Goal: Task Accomplishment & Management: Manage account settings

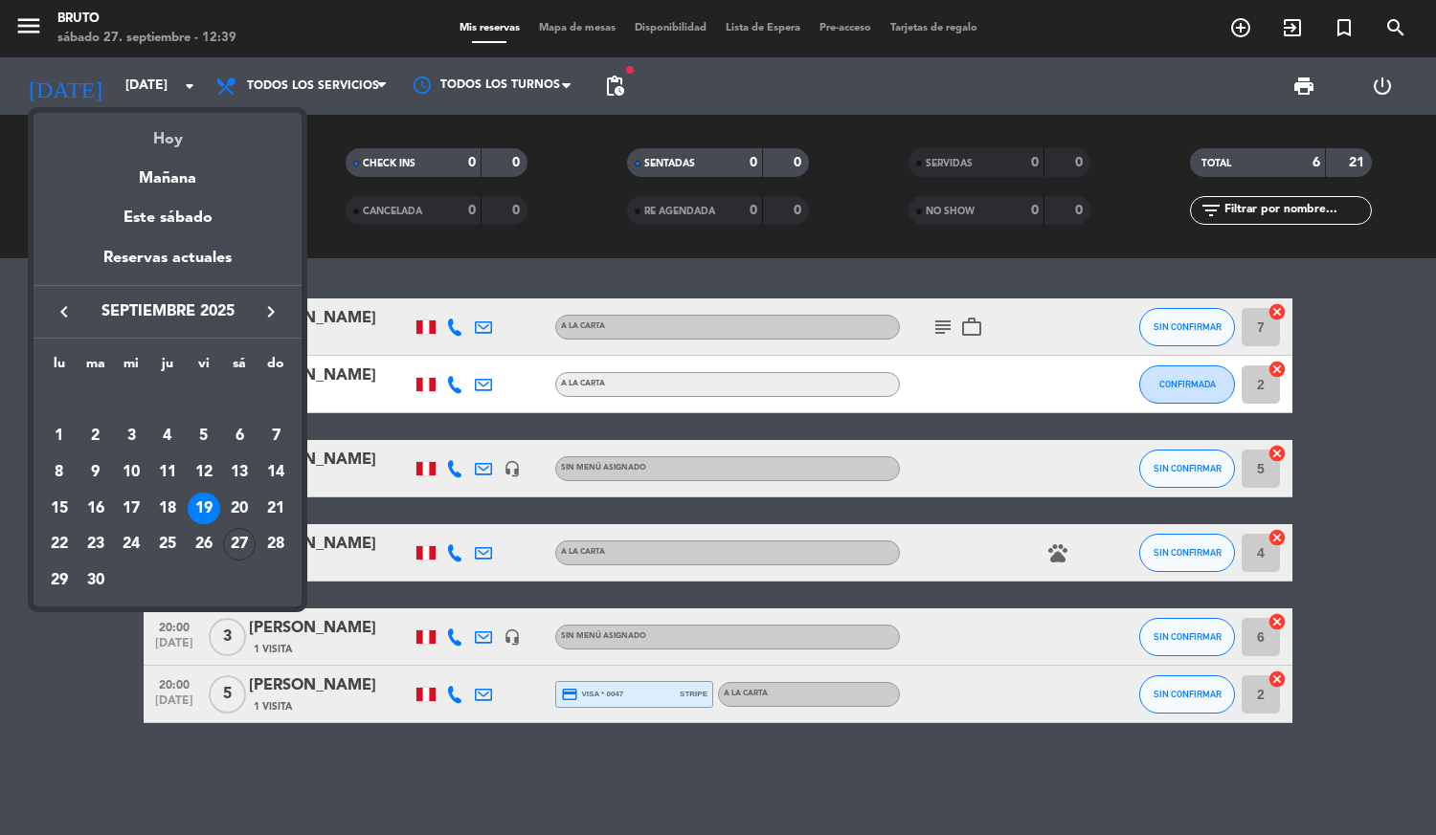
click at [146, 116] on div "Hoy" at bounding box center [167, 132] width 268 height 39
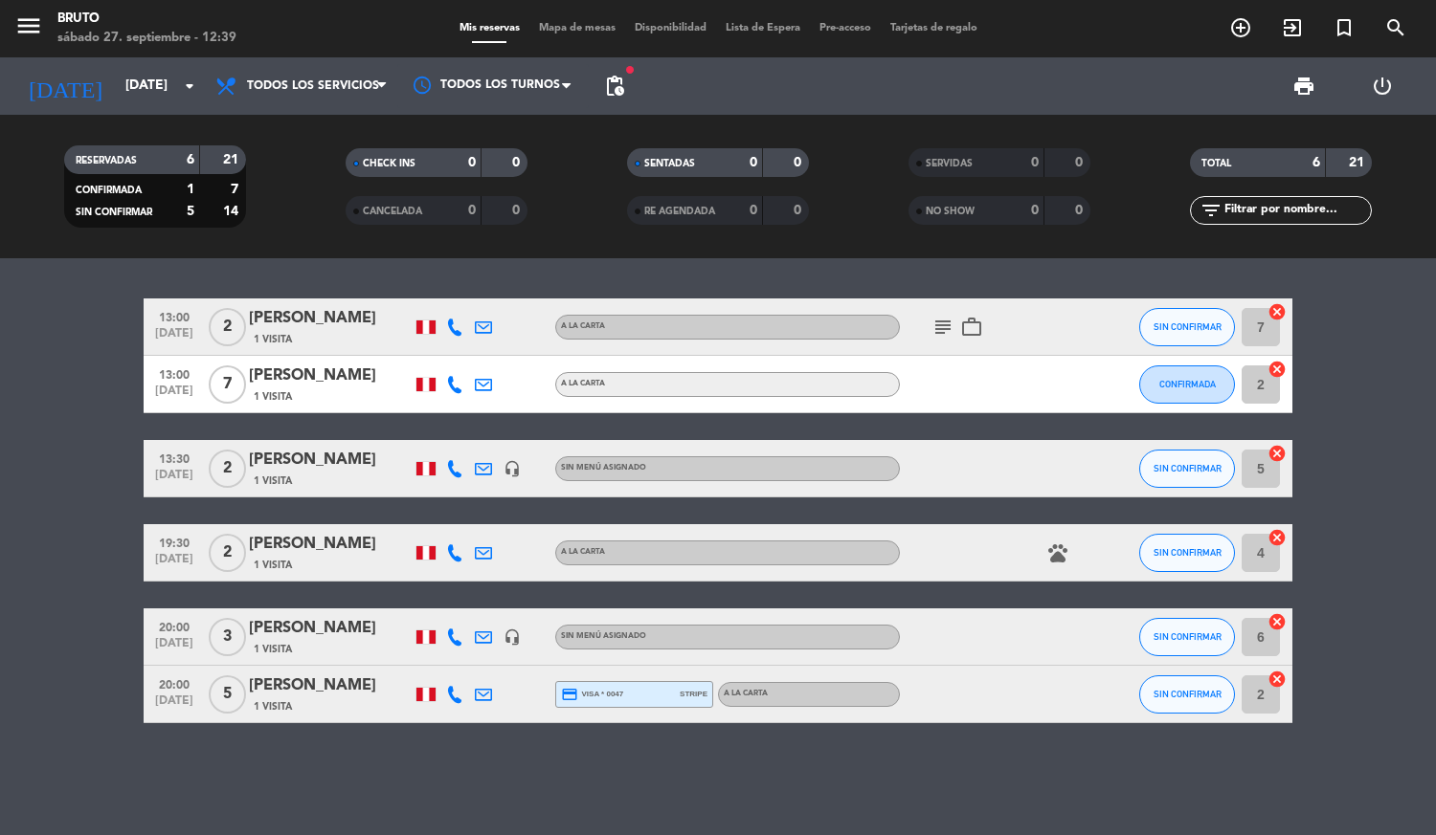
type input "[DATE]"
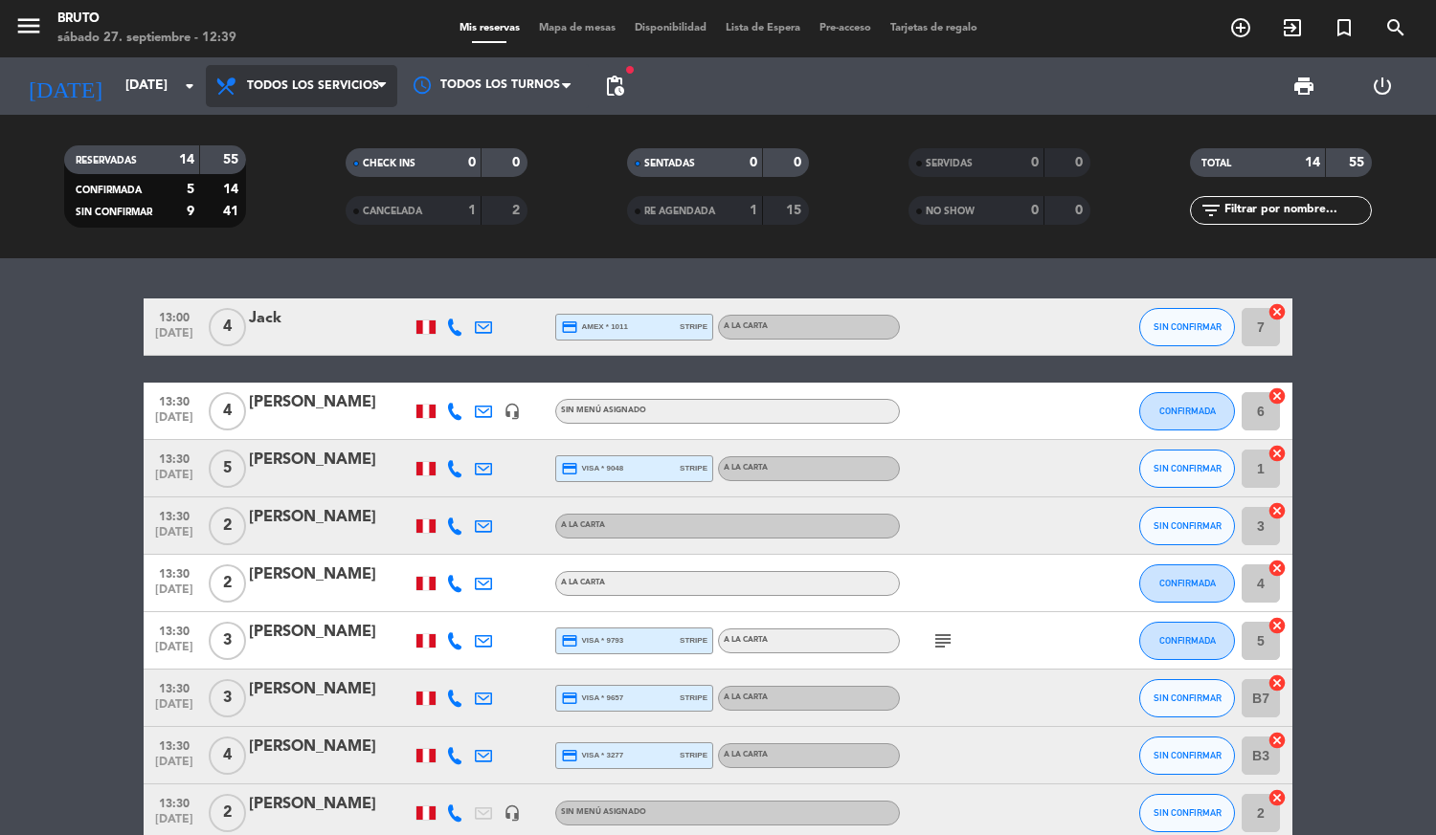
click at [319, 75] on span "Todos los servicios" at bounding box center [301, 86] width 191 height 42
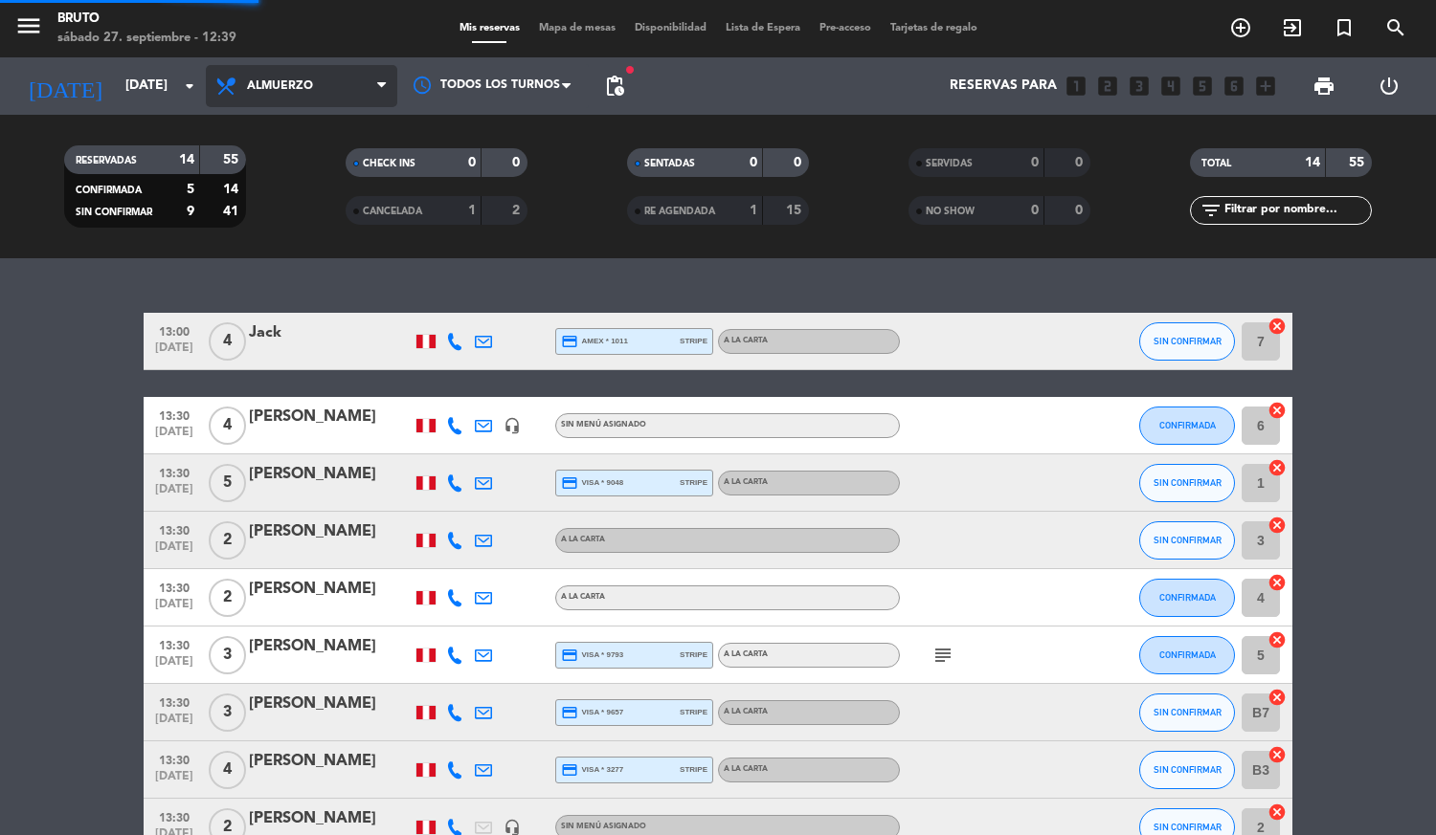
click at [296, 211] on div "menu Bruto [DATE] 27. septiembre - 12:39 Mis reservas Mapa de mesas Disponibili…" at bounding box center [718, 129] width 1436 height 258
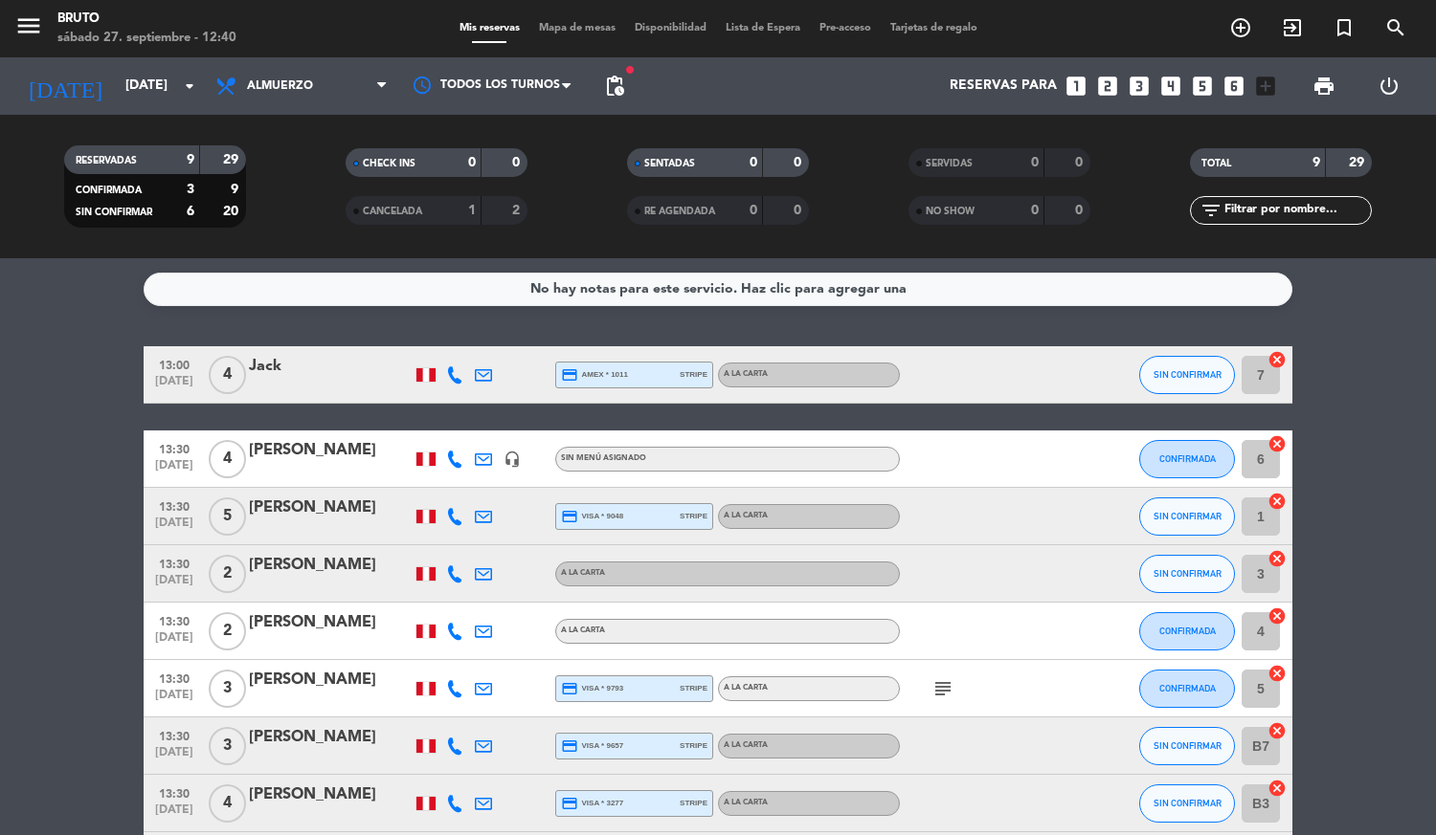
click at [938, 679] on icon "subject" at bounding box center [942, 689] width 23 height 23
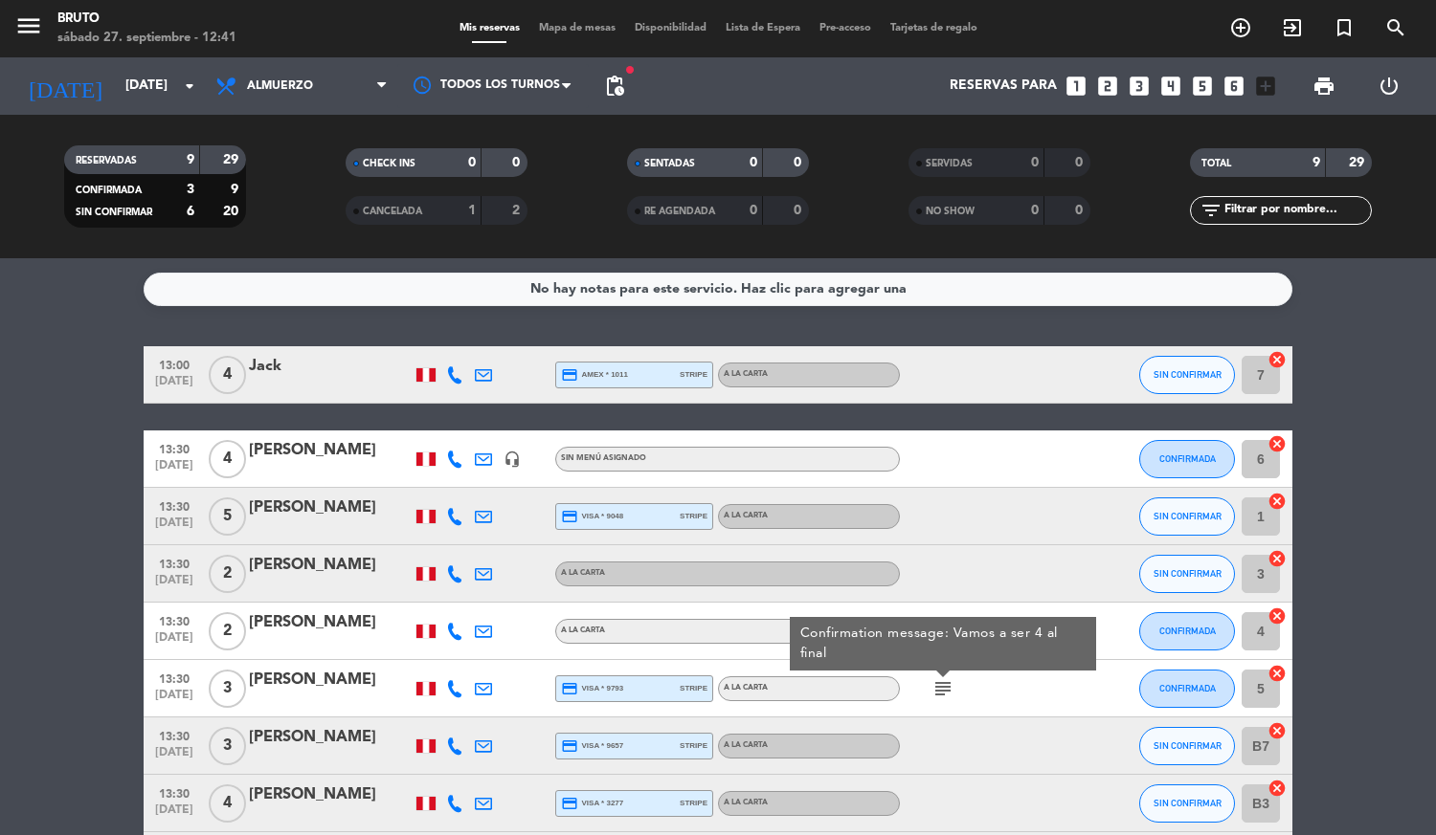
scroll to position [150, 0]
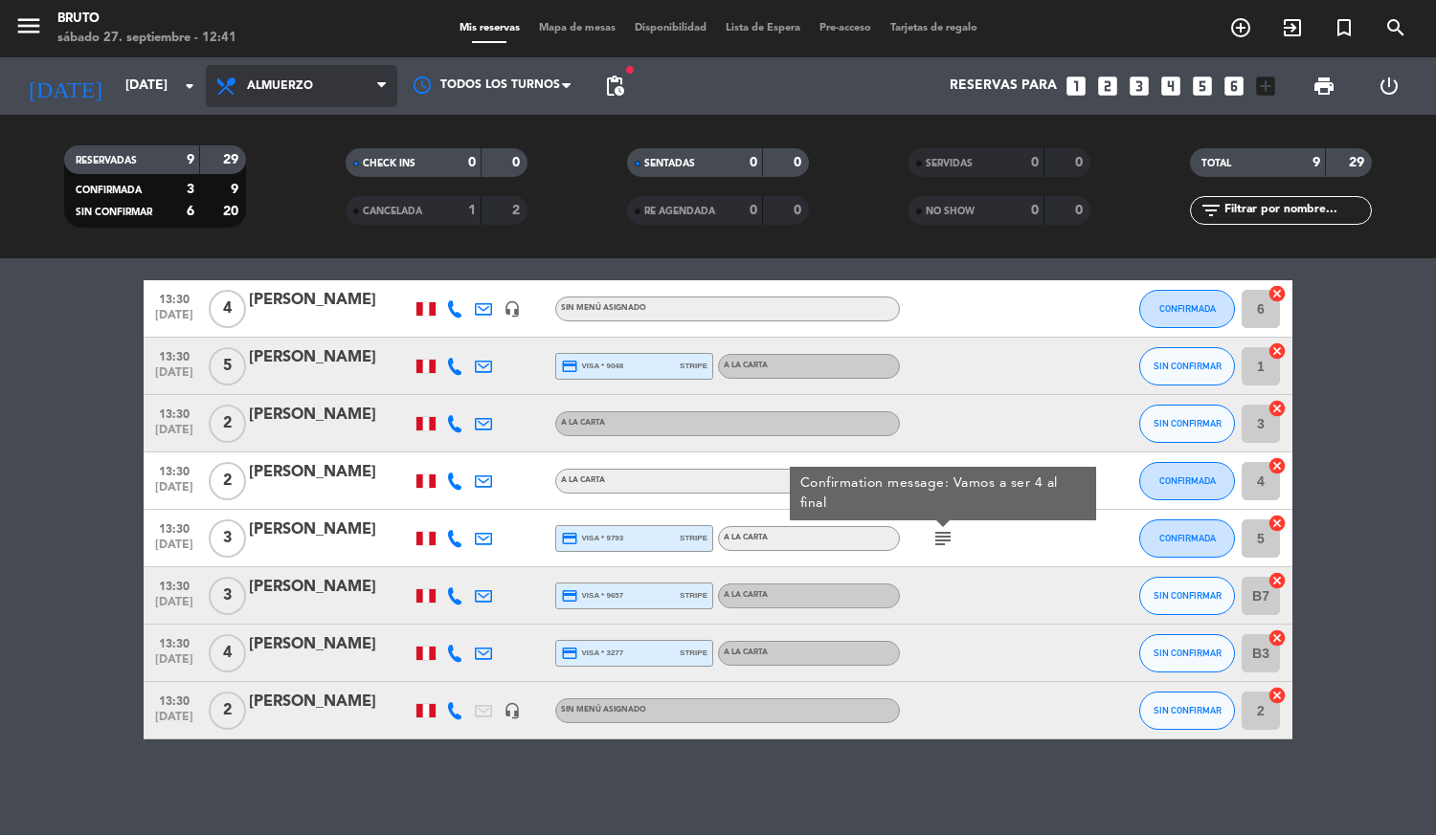
click at [266, 93] on span "Almuerzo" at bounding box center [280, 85] width 66 height 13
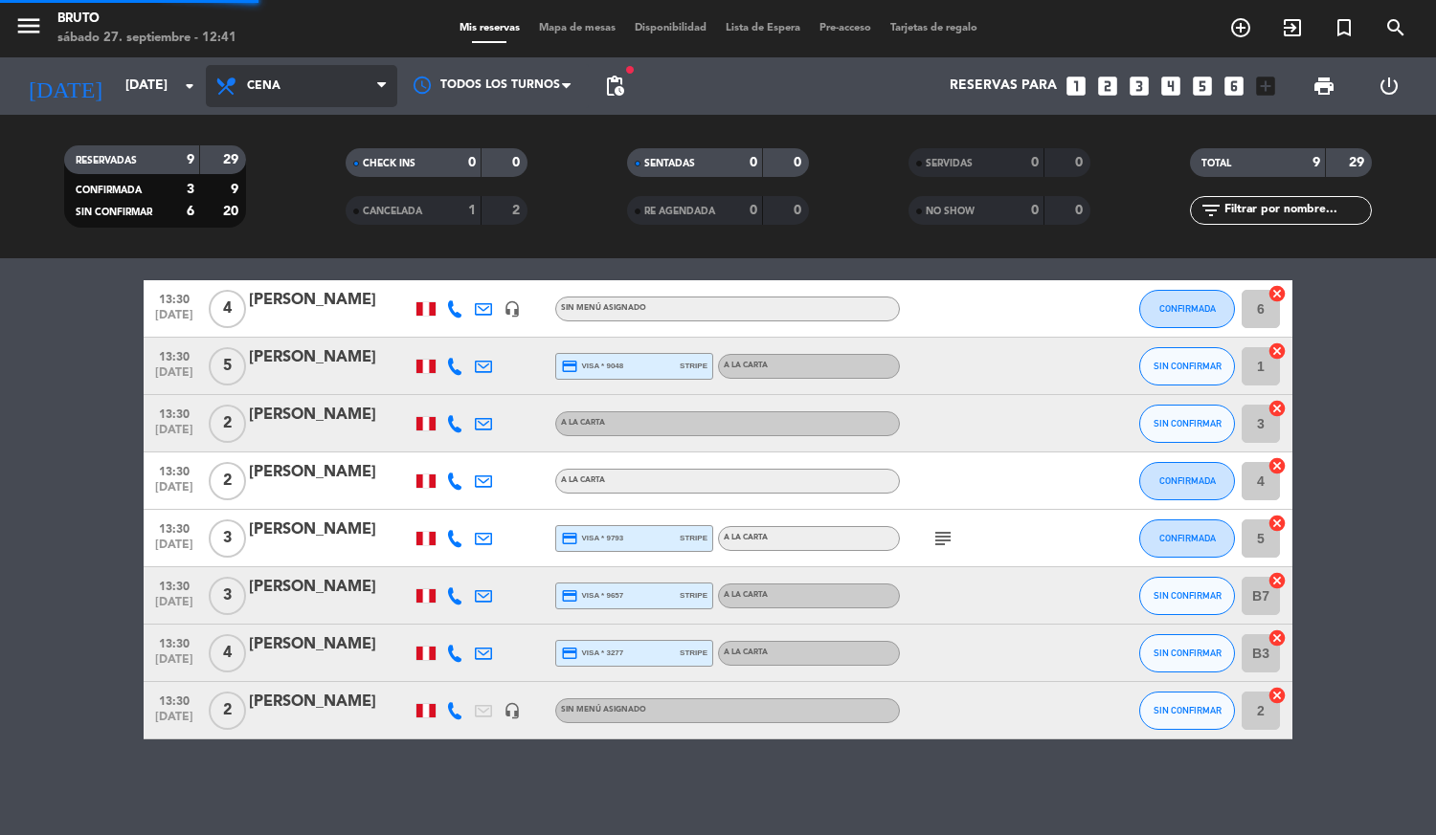
click at [317, 243] on div "menu Bruto [DATE] 27. septiembre - 12:41 Mis reservas Mapa de mesas Disponibili…" at bounding box center [718, 129] width 1436 height 258
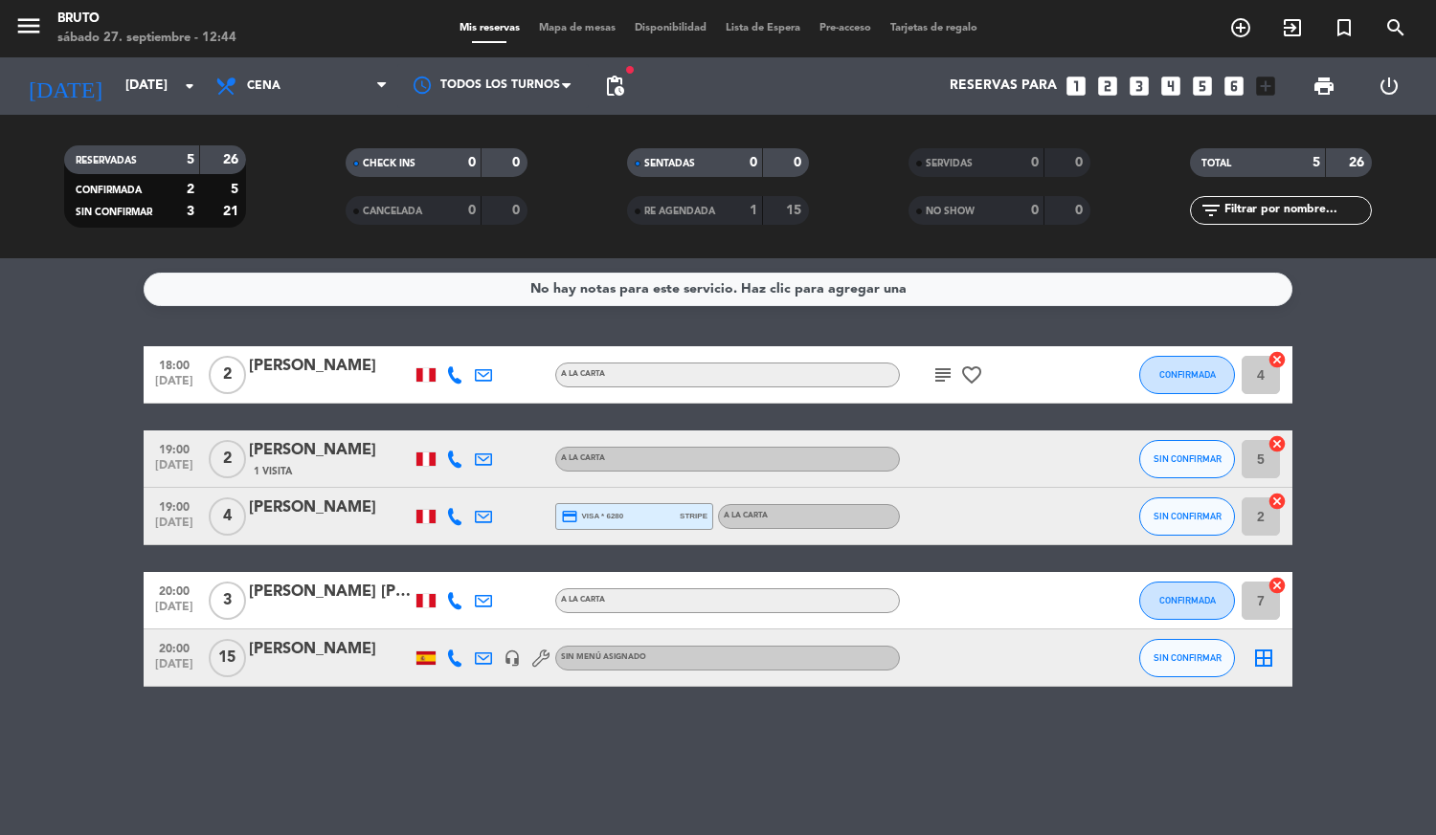
click at [348, 592] on div "[PERSON_NAME] [PERSON_NAME] Del Solar" at bounding box center [330, 592] width 163 height 25
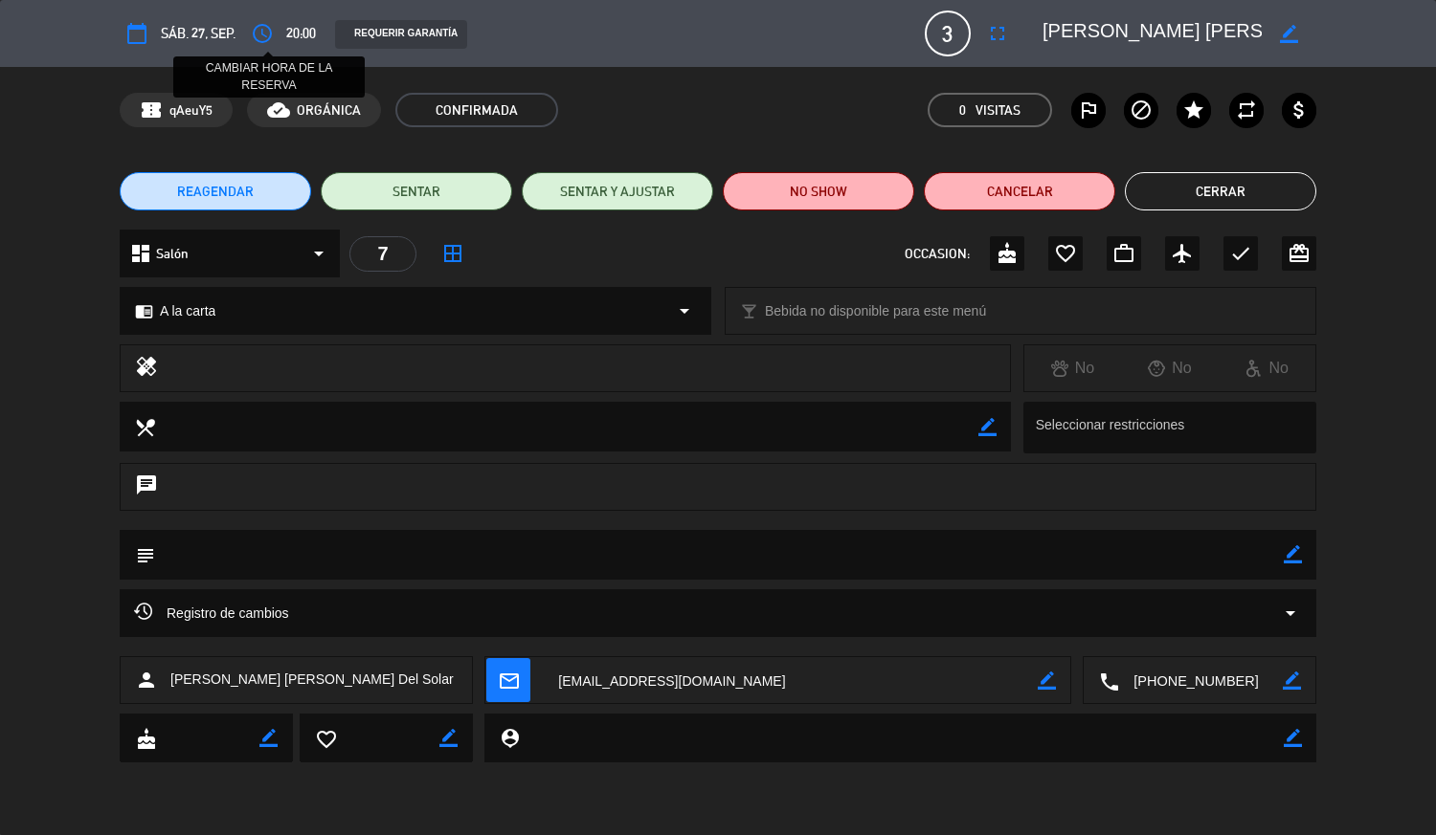
click at [254, 23] on icon "access_time" at bounding box center [262, 33] width 23 height 23
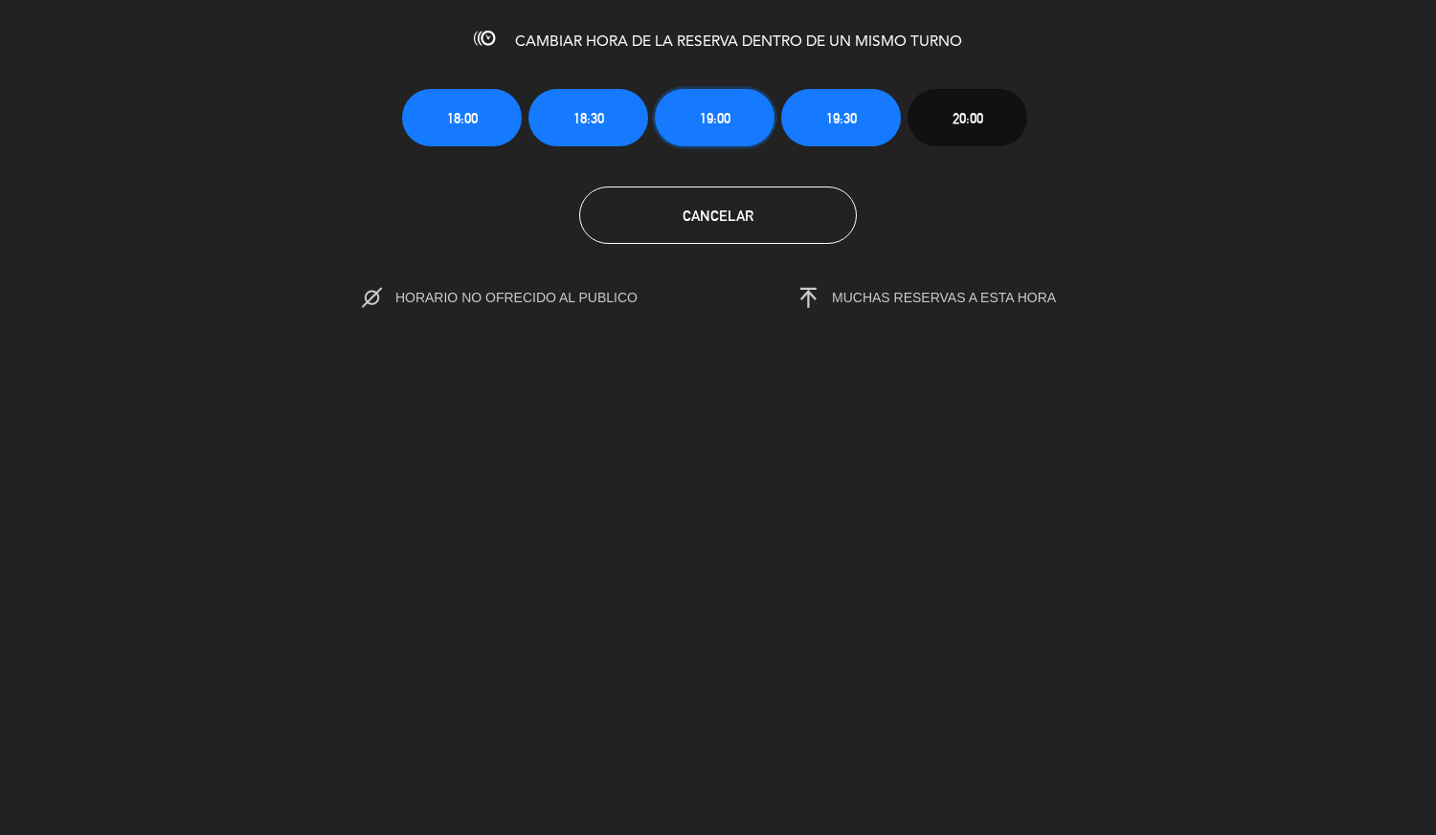
click at [720, 119] on span "19:00" at bounding box center [715, 118] width 31 height 22
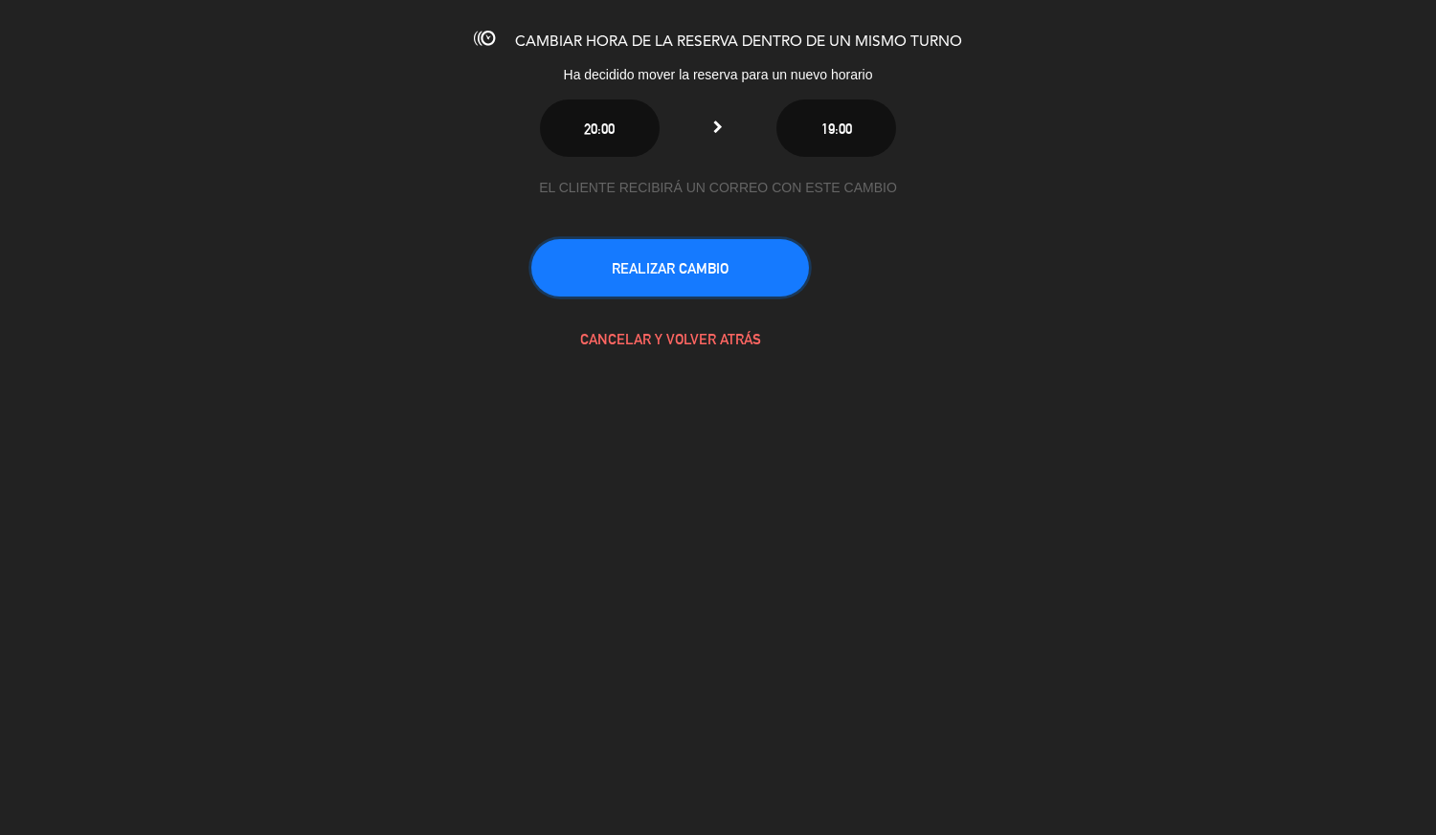
click at [723, 259] on button "REALIZAR CAMBIO" at bounding box center [670, 267] width 278 height 57
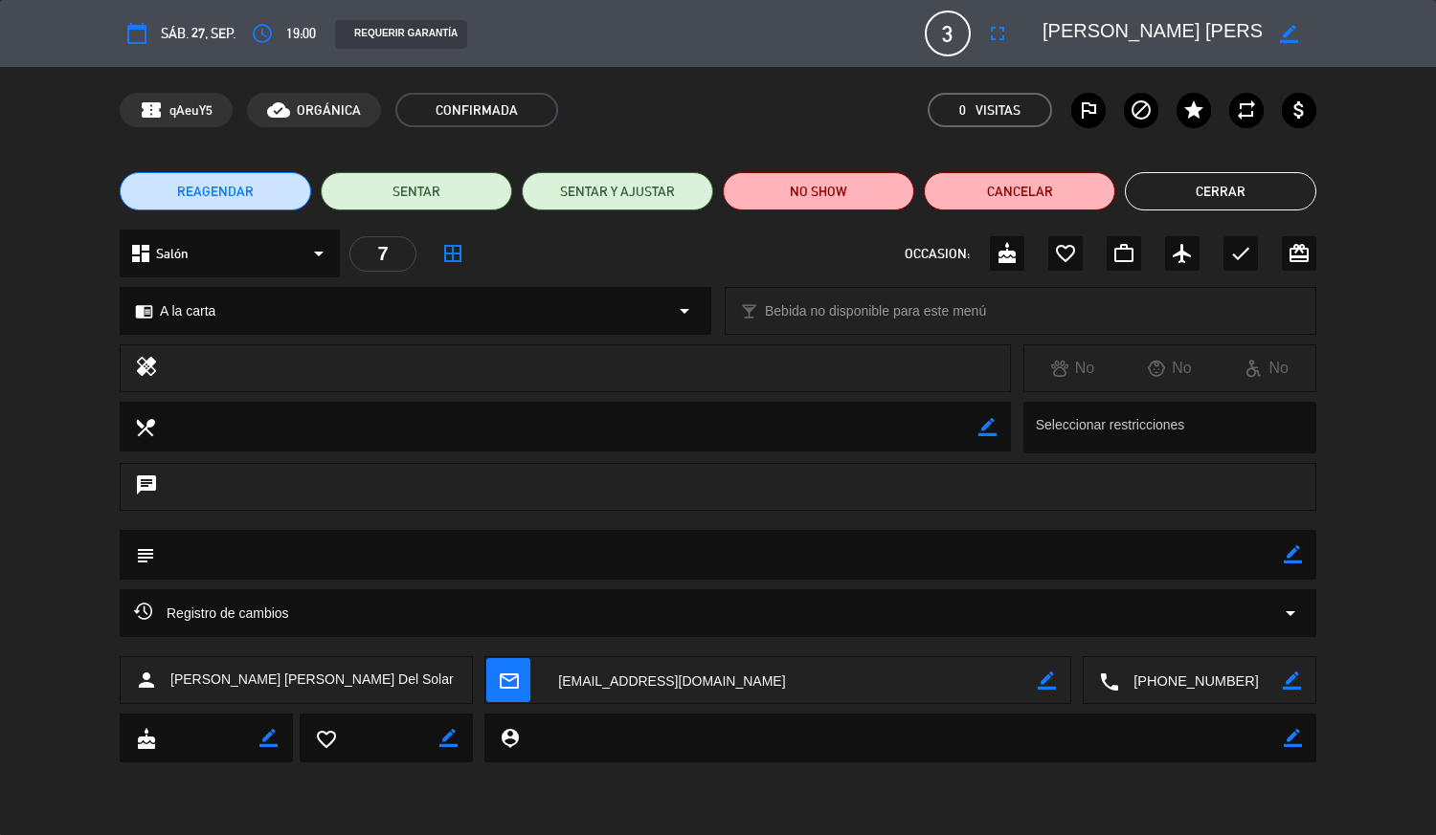
click at [1181, 217] on div "REAGENDAR SENTAR SENTAR Y AJUSTAR NO SHOW Cancelar Cerrar" at bounding box center [718, 191] width 1436 height 77
click at [1267, 190] on button "Cerrar" at bounding box center [1220, 191] width 191 height 38
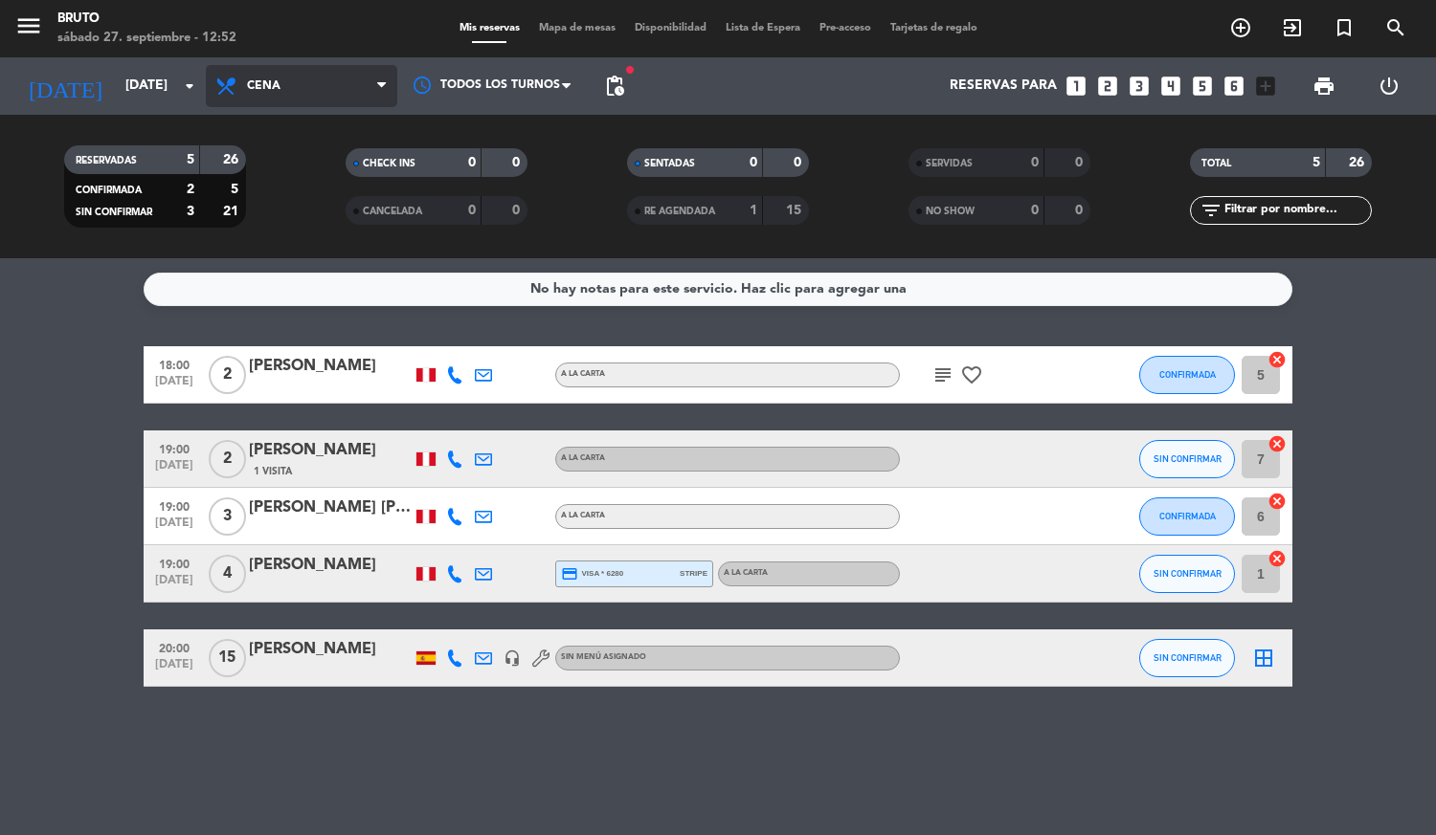
click at [320, 94] on span "Cena" at bounding box center [301, 86] width 191 height 42
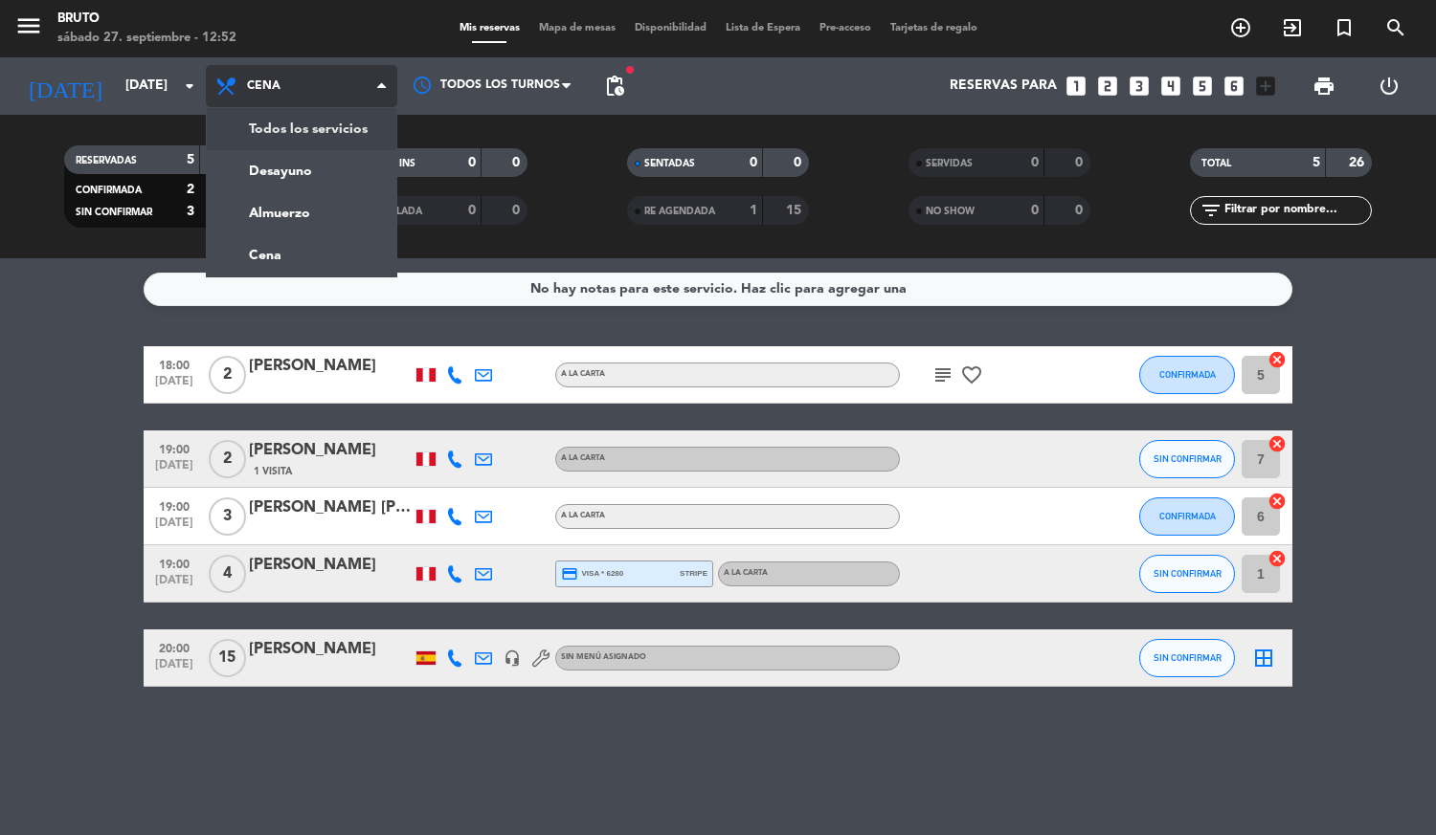
click at [316, 136] on div "menu Bruto [DATE] 27. septiembre - 12:52 Mis reservas Mapa de mesas Disponibili…" at bounding box center [718, 129] width 1436 height 258
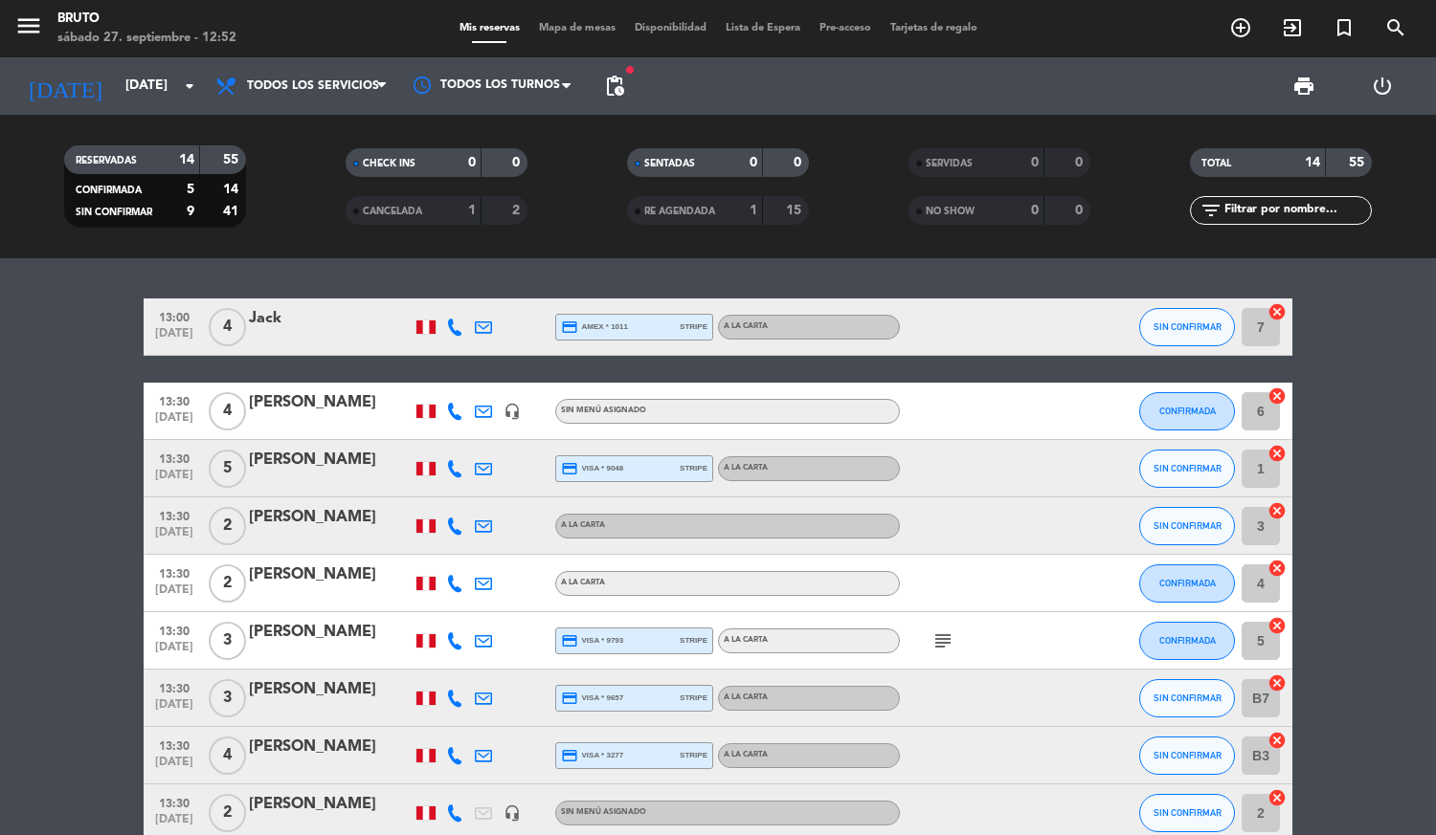
click at [1422, 322] on bookings-row "13:00 [DATE] 4 Jack credit_card amex * 1011 stripe A la carta SIN CONFIRMAR 7 c…" at bounding box center [718, 754] width 1436 height 911
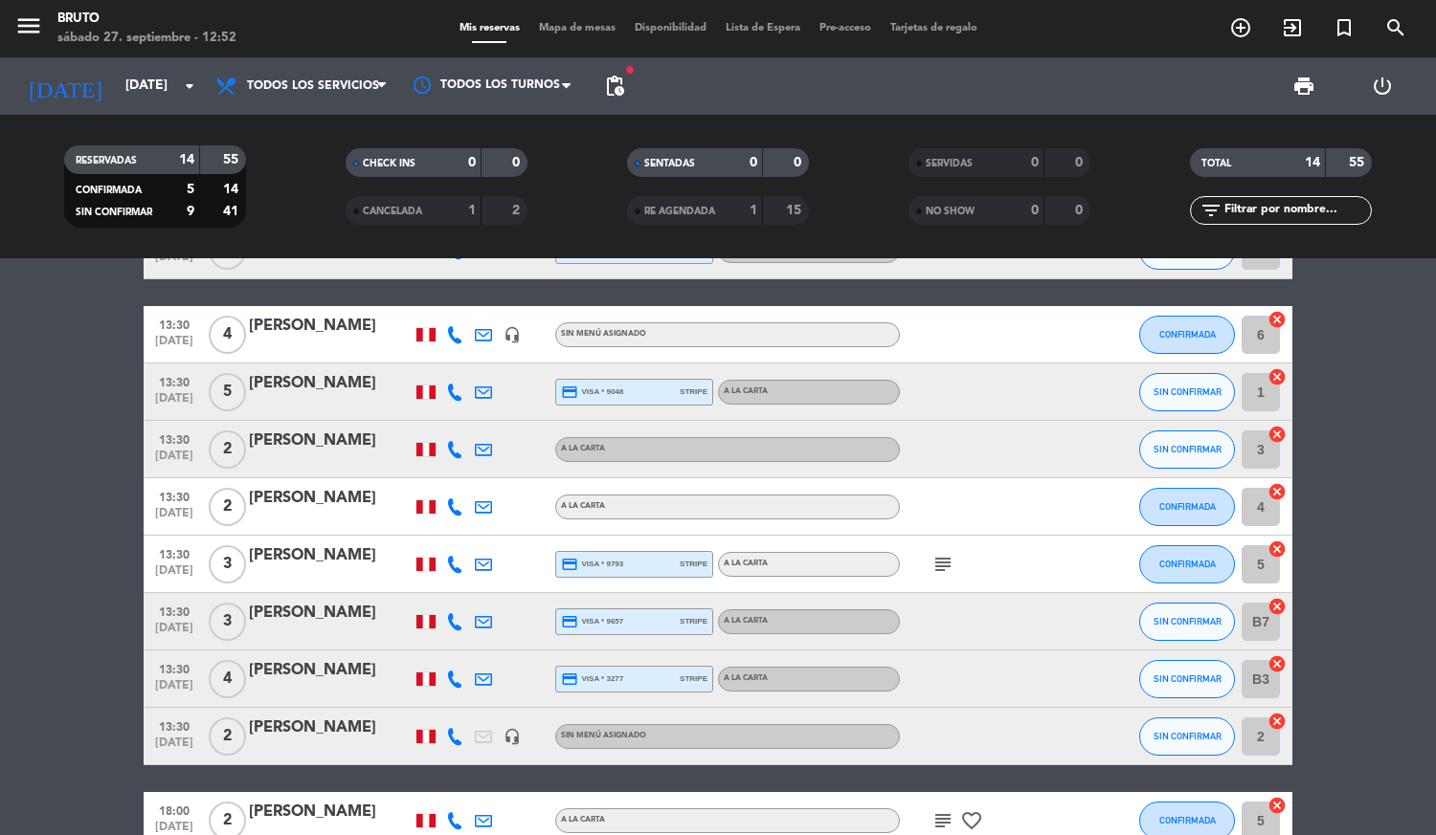
scroll to position [38, 0]
